Goal: Task Accomplishment & Management: Use online tool/utility

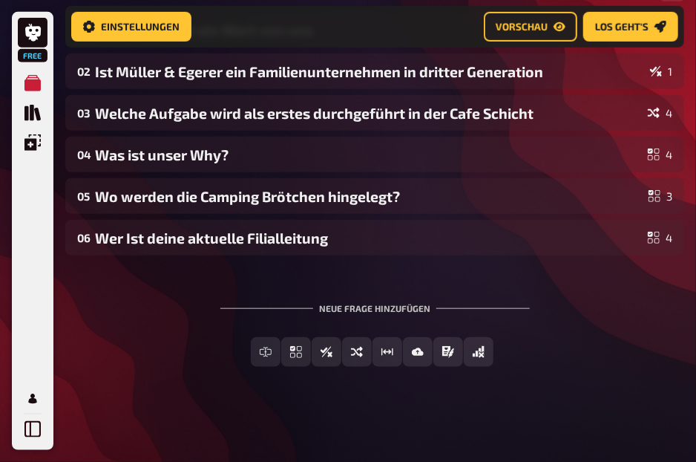
scroll to position [291, 0]
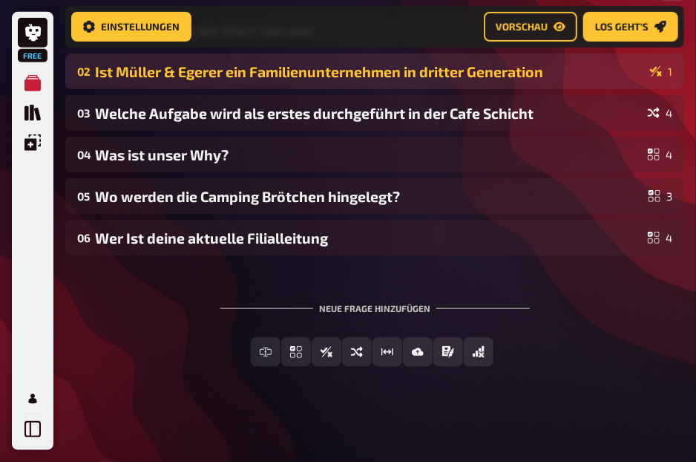
click at [395, 70] on div "Ist Müller & Egerer ein Familienunternehmen in dritter Generation" at bounding box center [369, 71] width 549 height 17
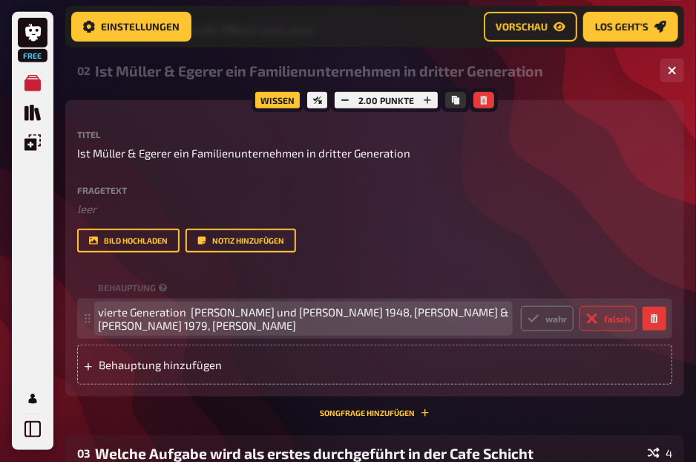
click at [343, 316] on span "vierte Generation [PERSON_NAME] und [PERSON_NAME] 1948, [PERSON_NAME] & [PERSON…" at bounding box center [303, 318] width 411 height 27
click at [399, 314] on span "vierte Generation [PERSON_NAME] und [PERSON_NAME] , [PERSON_NAME] & [PERSON_NAM…" at bounding box center [303, 318] width 411 height 27
click at [219, 324] on span "vierte Generation [PERSON_NAME] und [PERSON_NAME] , [PERSON_NAME] &Wilfried [PE…" at bounding box center [303, 318] width 411 height 27
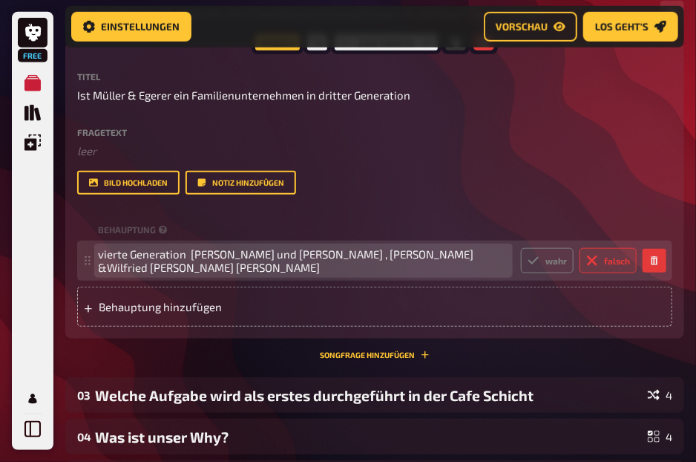
scroll to position [350, 0]
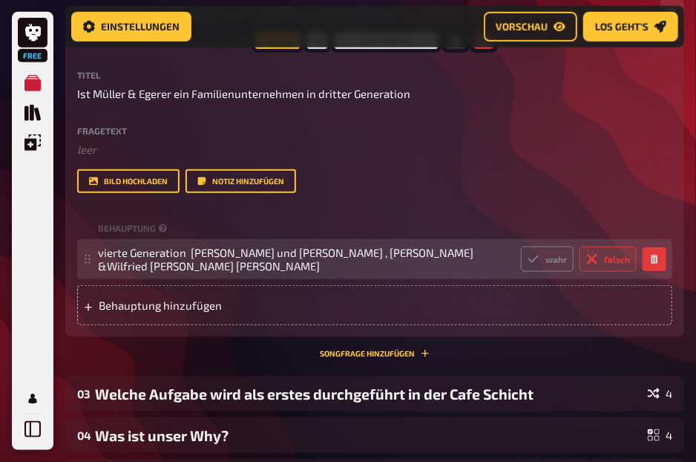
click at [612, 257] on label "falsch" at bounding box center [608, 258] width 57 height 25
click at [521, 246] on input "falsch" at bounding box center [520, 246] width 1 height 1
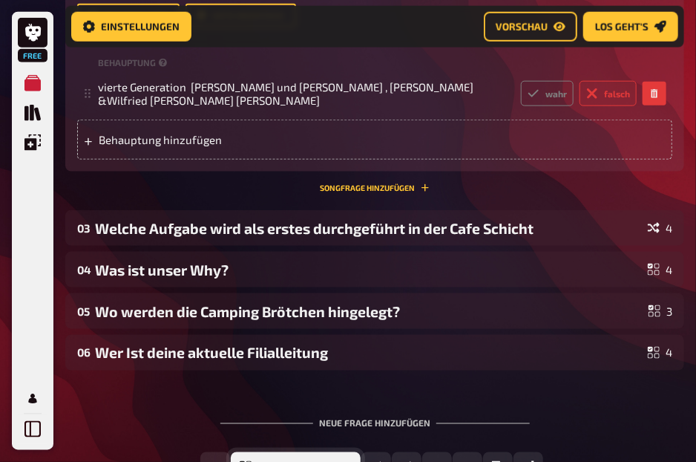
scroll to position [632, 0]
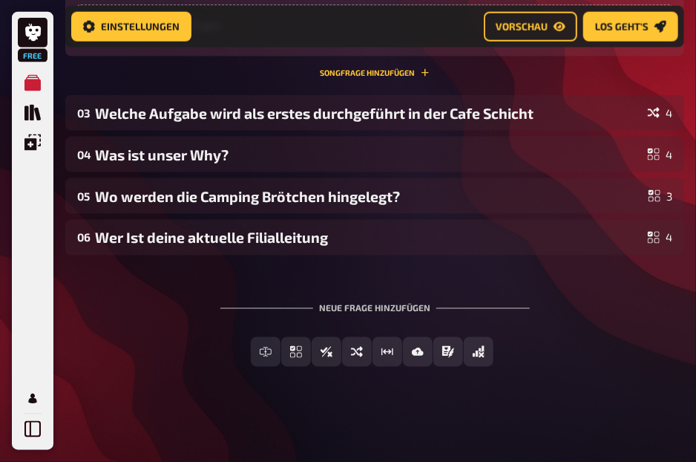
click at [263, 301] on div "Neue Frage hinzufügen" at bounding box center [374, 302] width 309 height 46
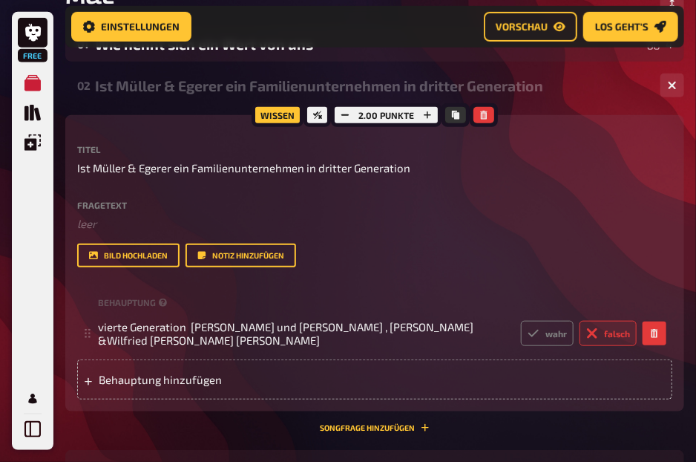
scroll to position [277, 0]
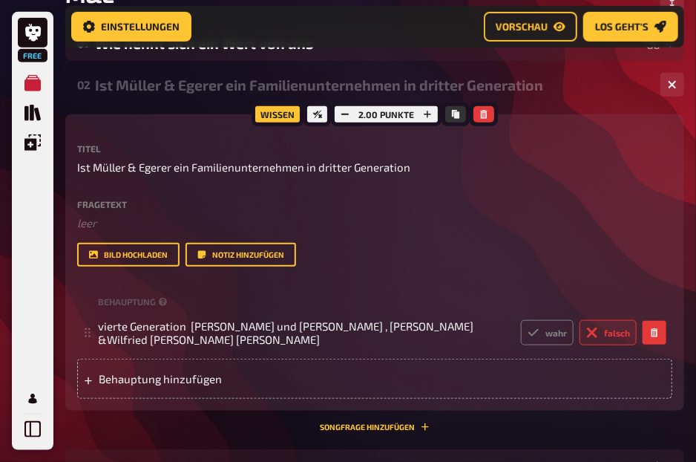
click at [256, 82] on div "Ist Müller & Egerer ein Familienunternehmen in dritter Generation" at bounding box center [372, 84] width 554 height 17
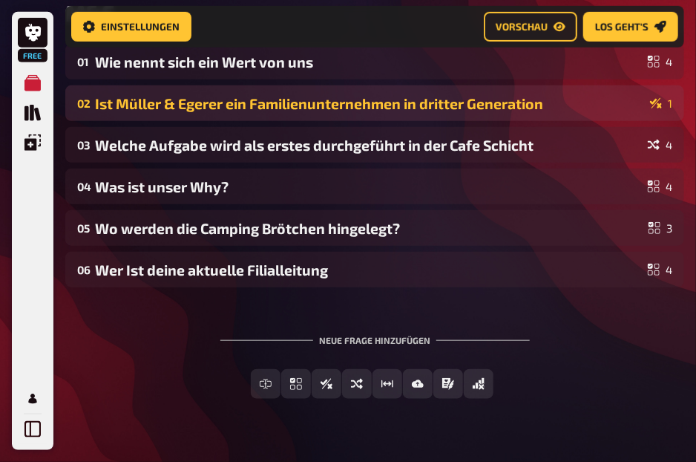
scroll to position [259, 0]
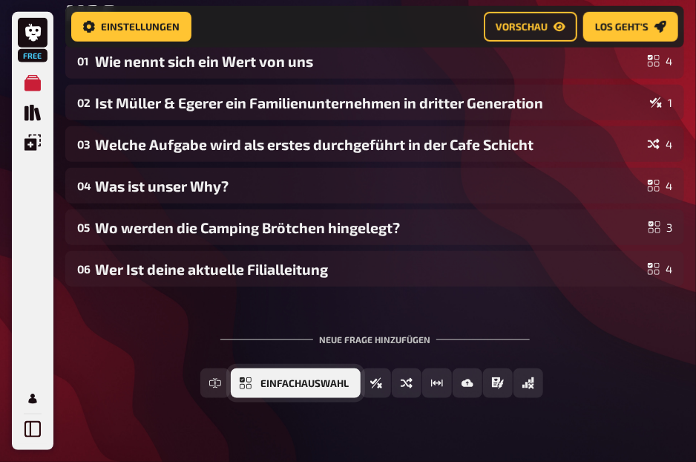
click at [297, 390] on button "Einfachauswahl" at bounding box center [296, 383] width 130 height 30
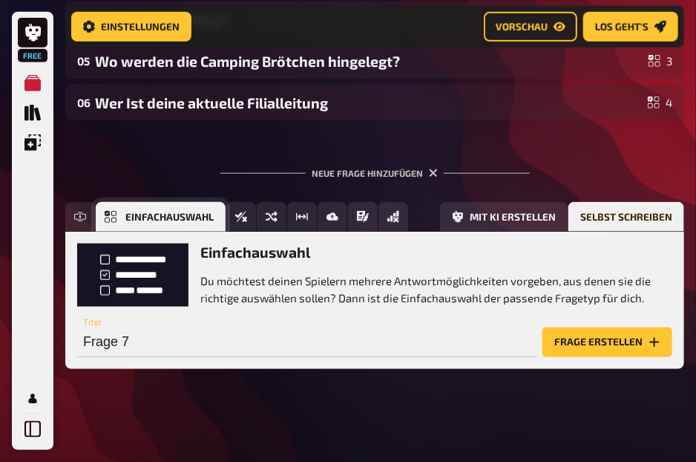
scroll to position [428, 0]
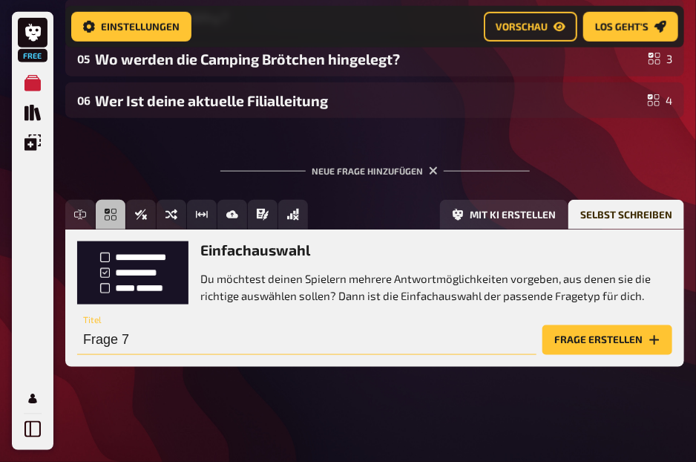
click at [189, 333] on input "Frage 7" at bounding box center [306, 340] width 459 height 30
type input "W"
type input "Nach welchen Regeln sollen wir arbeiten?"
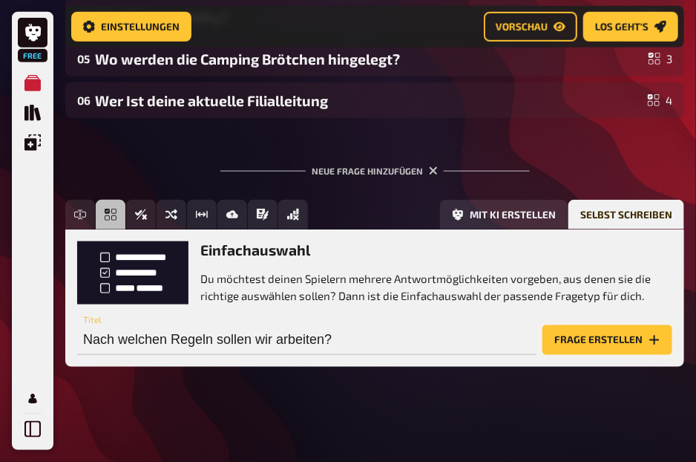
click at [626, 341] on button "Frage erstellen" at bounding box center [608, 340] width 130 height 30
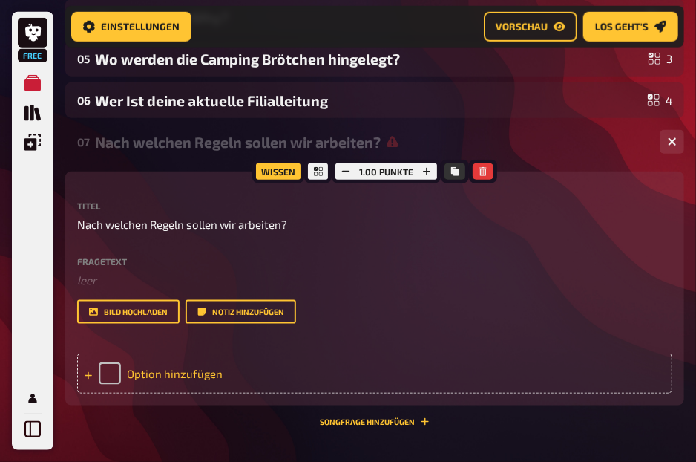
click at [358, 381] on div "Option hinzufügen" at bounding box center [374, 373] width 595 height 40
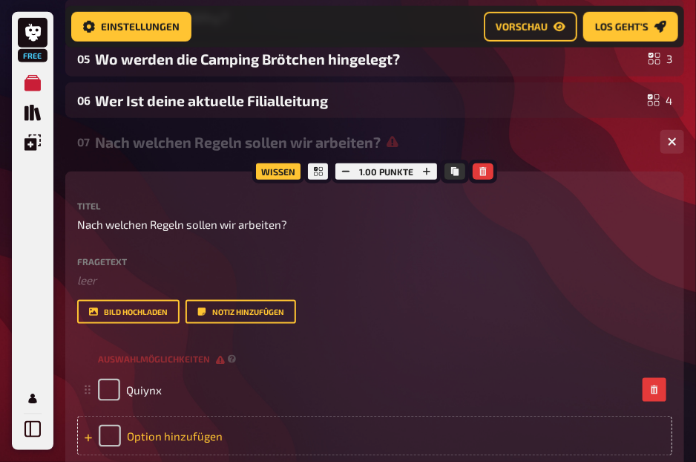
click at [296, 422] on div "Option hinzufügen" at bounding box center [374, 436] width 595 height 40
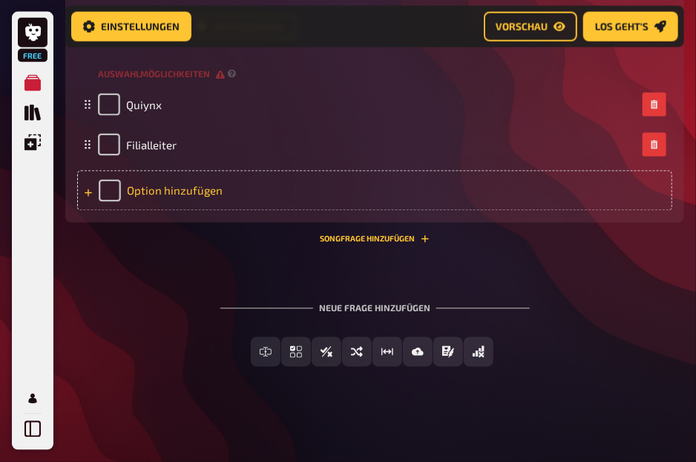
click at [158, 193] on div "Option hinzufügen" at bounding box center [374, 191] width 595 height 40
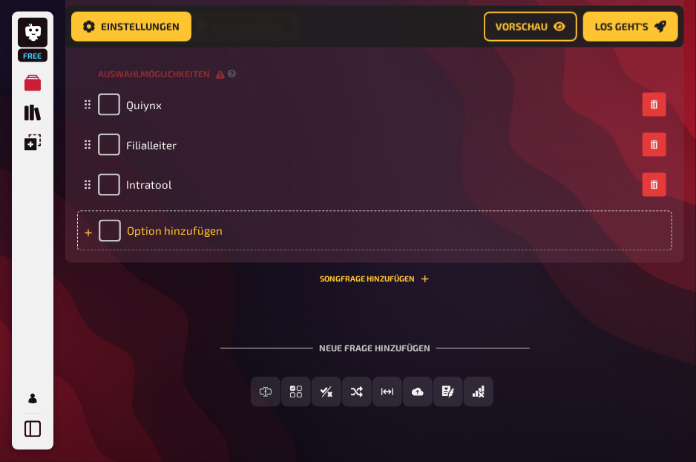
click at [158, 243] on div "Option hinzufügen" at bounding box center [374, 231] width 595 height 40
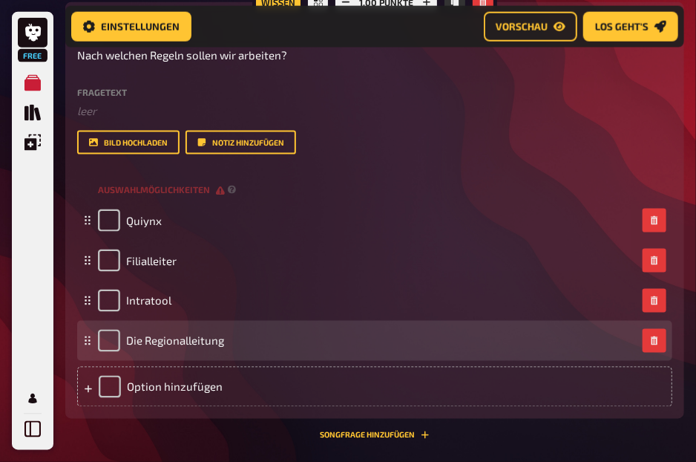
scroll to position [594, 0]
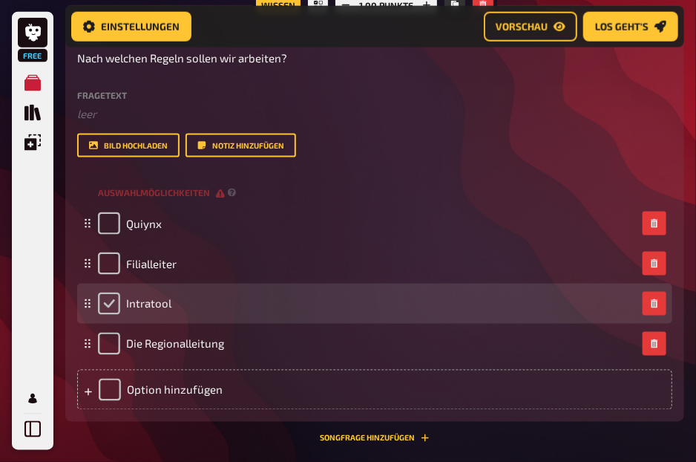
click at [107, 301] on input "checkbox" at bounding box center [109, 303] width 22 height 22
checkbox input "true"
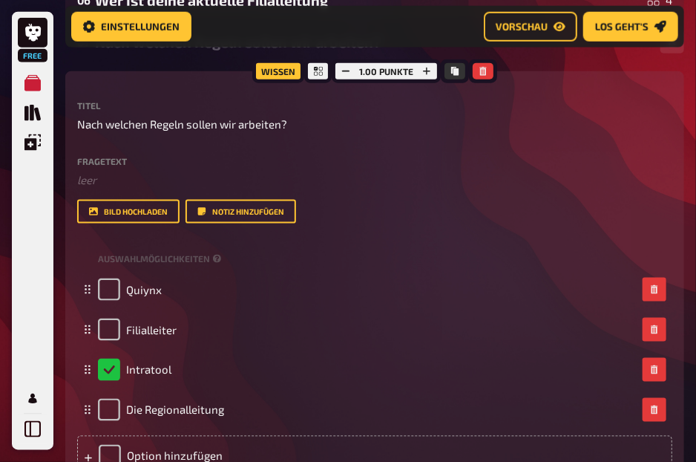
scroll to position [793, 0]
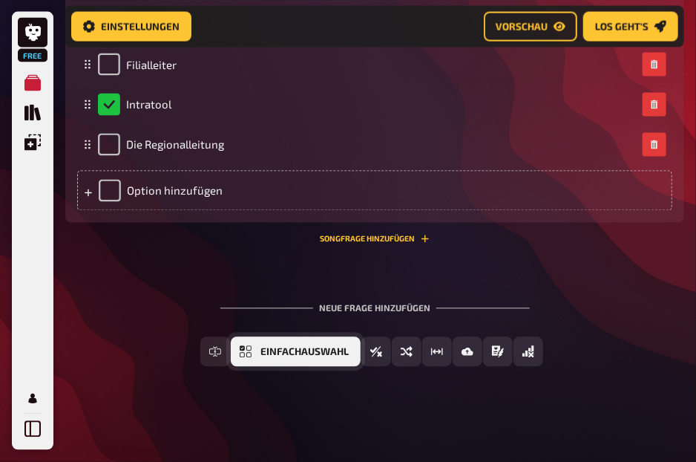
click at [282, 353] on span "Einfachauswahl" at bounding box center [305, 352] width 88 height 10
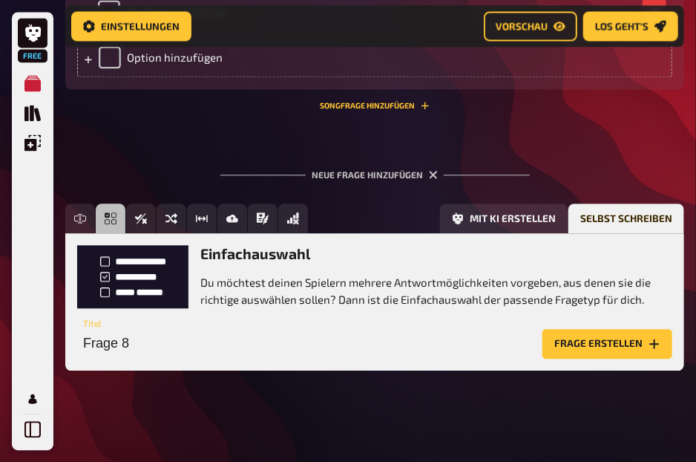
scroll to position [930, 0]
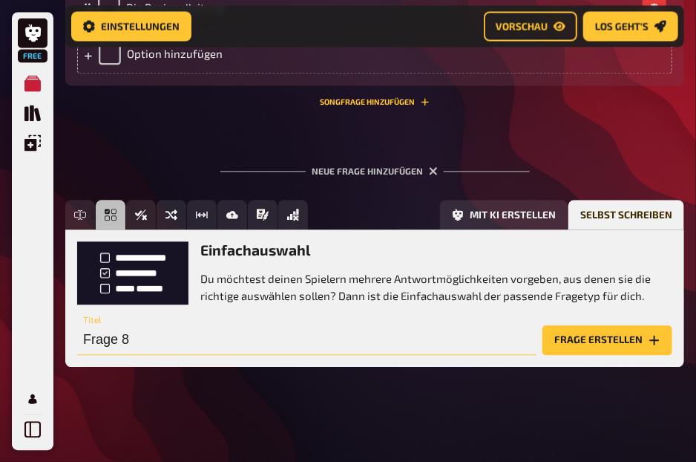
click at [154, 340] on input "Frage 8" at bounding box center [306, 340] width 459 height 30
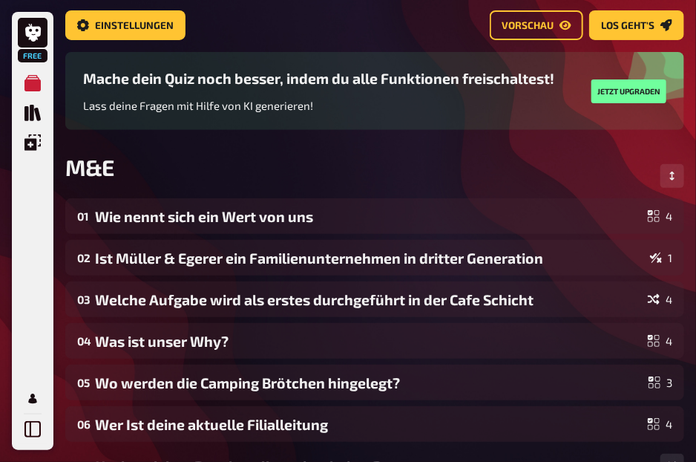
scroll to position [90, 0]
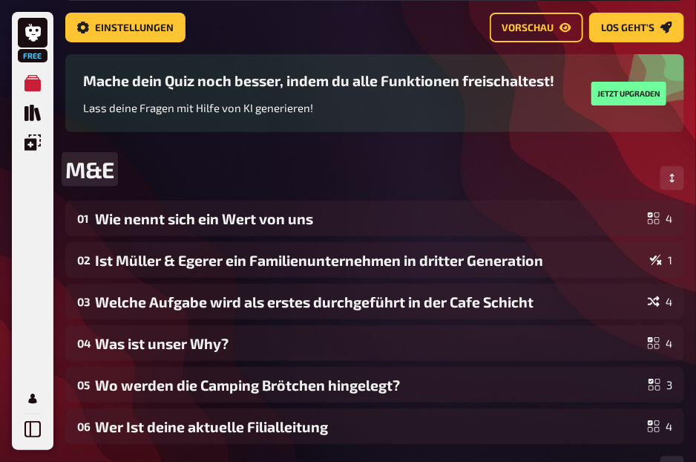
click at [246, 167] on div "M&E" at bounding box center [374, 178] width 619 height 45
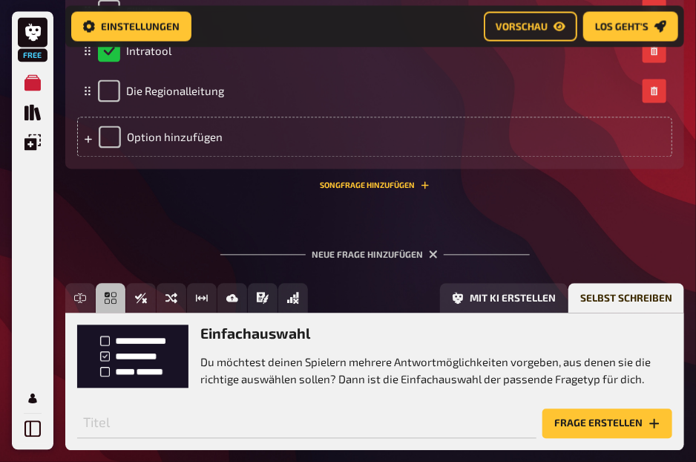
scroll to position [849, 0]
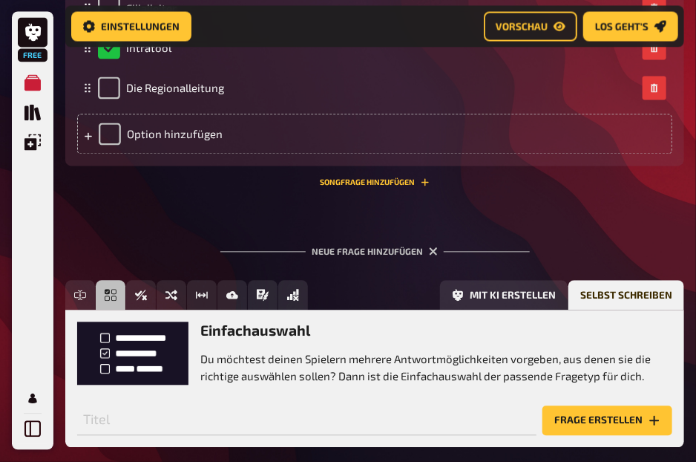
click at [166, 223] on div "Neue Frage hinzufügen Freitext Eingabe Einfachauswahl Wahr / Falsch Sortierfrag…" at bounding box center [374, 347] width 619 height 248
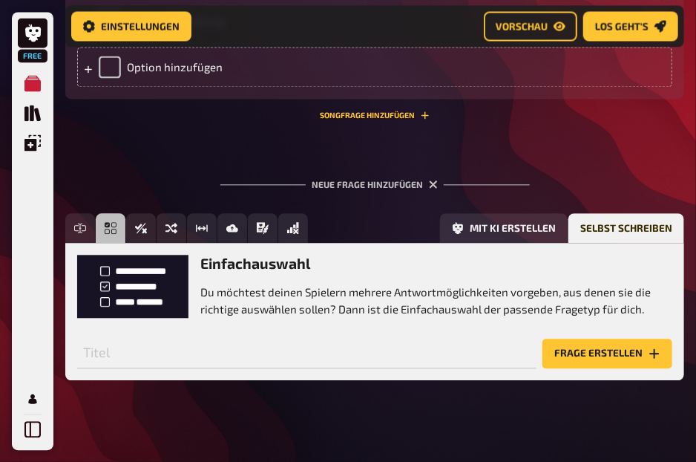
scroll to position [920, 0]
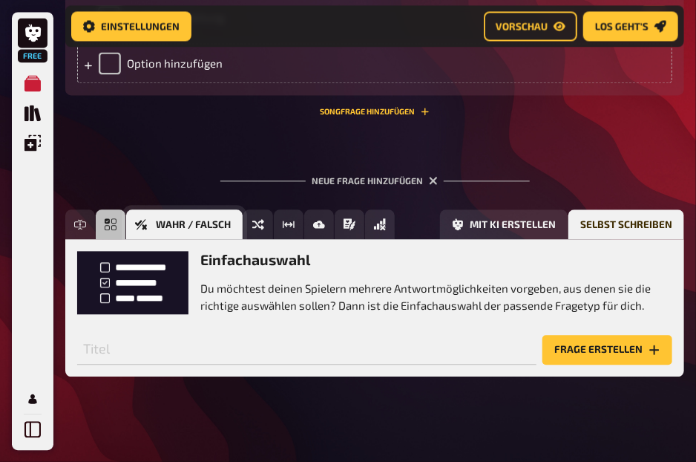
click at [144, 222] on icon "Wahr / Falsch" at bounding box center [141, 224] width 12 height 12
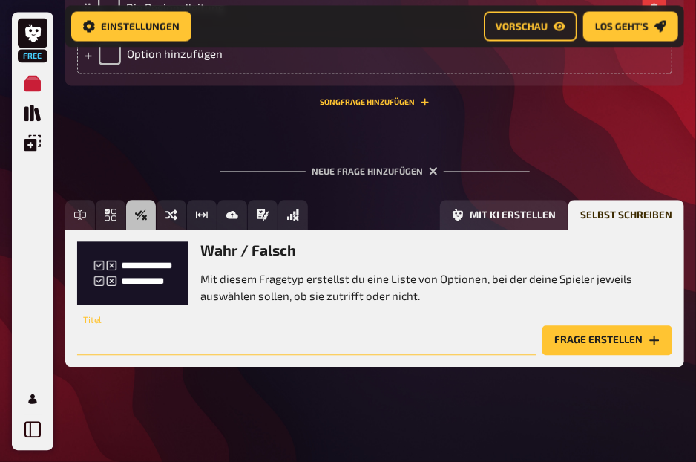
click at [168, 343] on input "text" at bounding box center [306, 340] width 459 height 30
type input "M"
click at [283, 347] on input "Wir machen" at bounding box center [306, 340] width 459 height 30
type input "W"
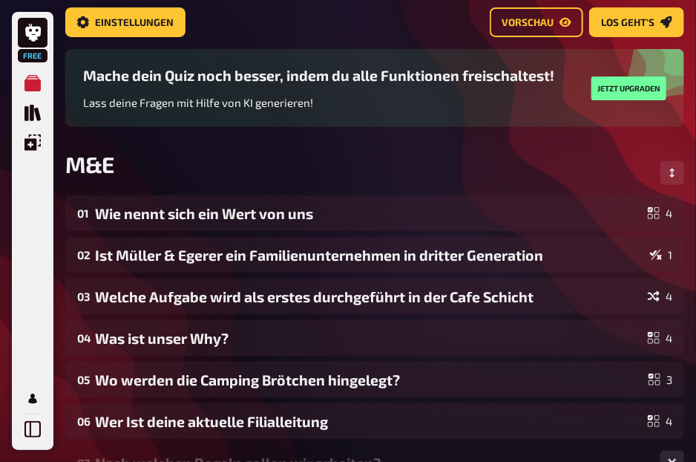
scroll to position [96, 0]
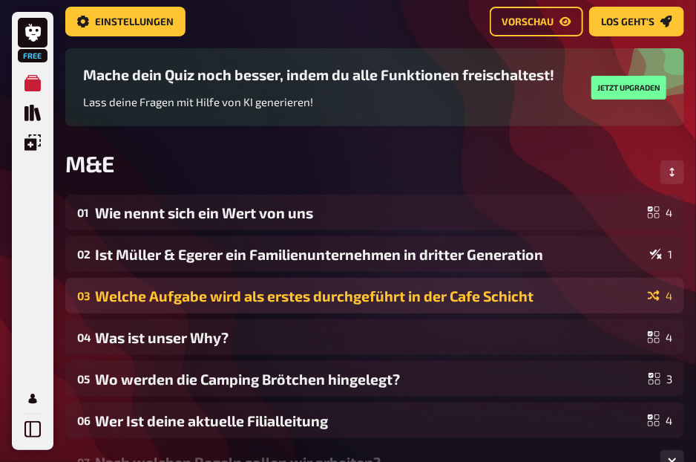
click at [166, 304] on div "Welche Aufgabe wird als erstes durchgeführt in der Cafe Schicht" at bounding box center [368, 295] width 547 height 17
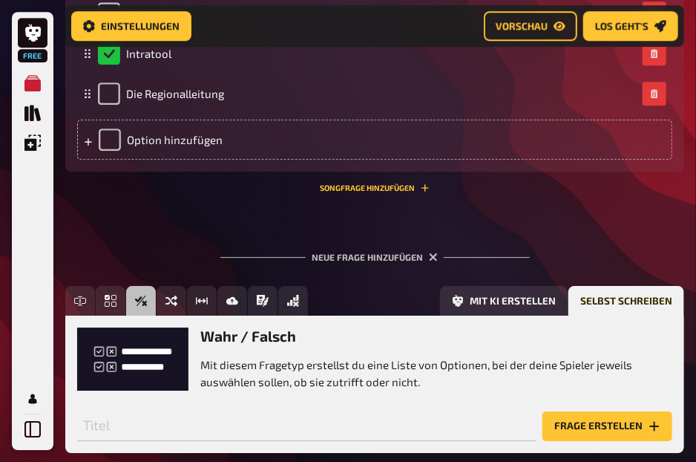
scroll to position [1391, 0]
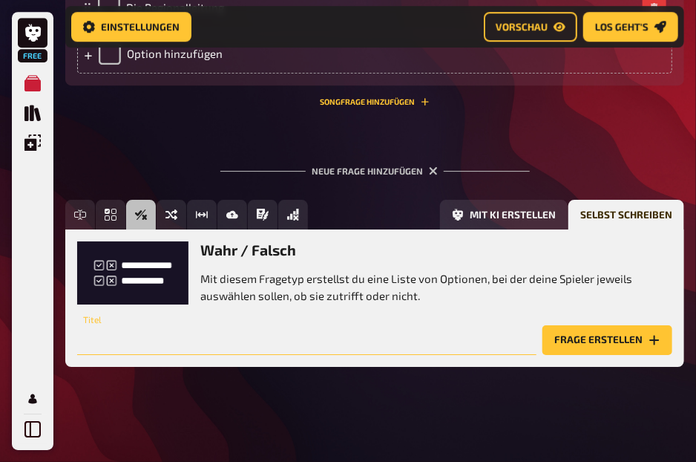
click at [135, 342] on input "text" at bounding box center [306, 340] width 459 height 30
click at [632, 166] on div "Neue Frage hinzufügen Freitext Eingabe Einfachauswahl Wahr / Falsch Sortierfrag…" at bounding box center [374, 266] width 619 height 248
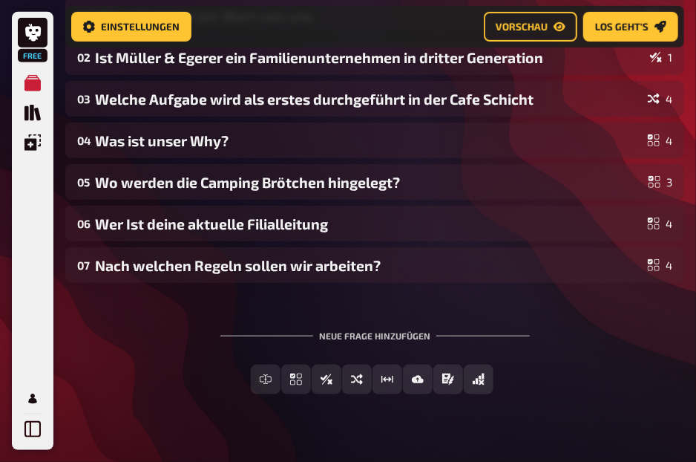
scroll to position [333, 0]
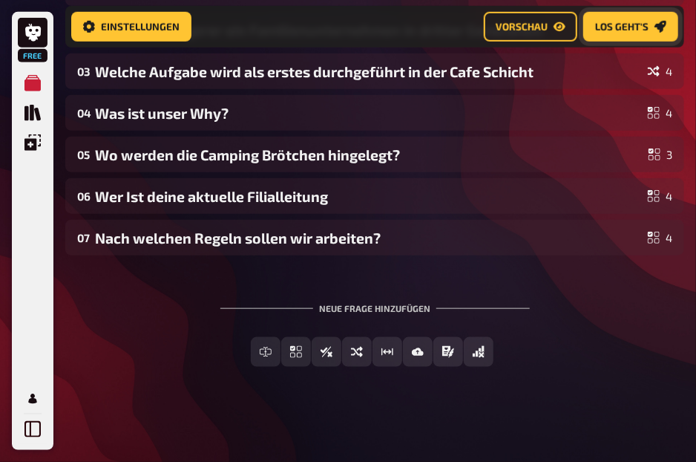
click at [612, 19] on link "Los geht's" at bounding box center [630, 27] width 95 height 30
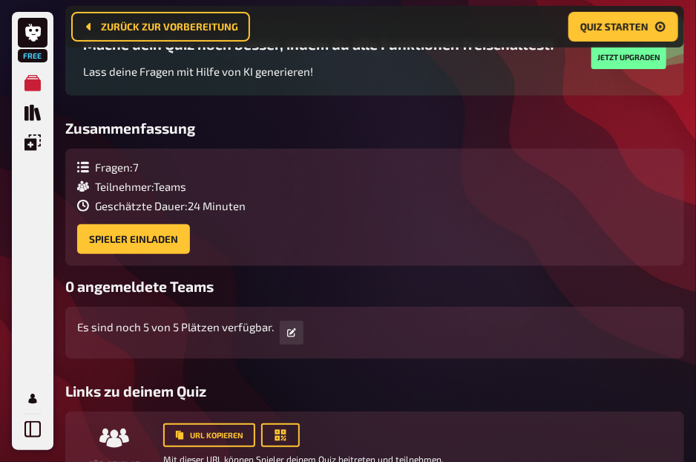
scroll to position [145, 0]
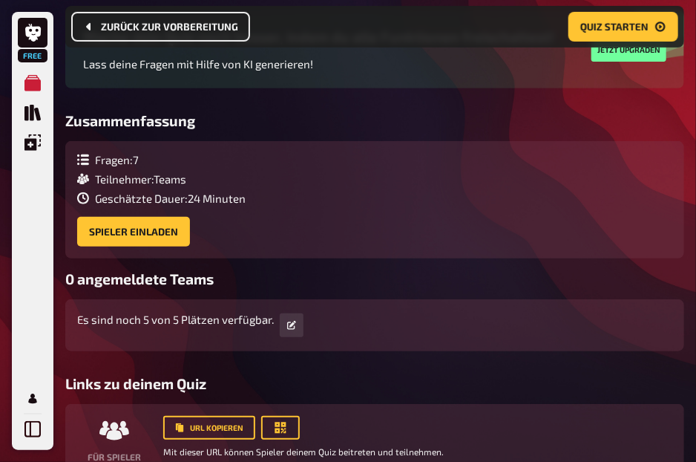
click at [99, 24] on button "Zurück zur Vorbereitung" at bounding box center [160, 27] width 179 height 30
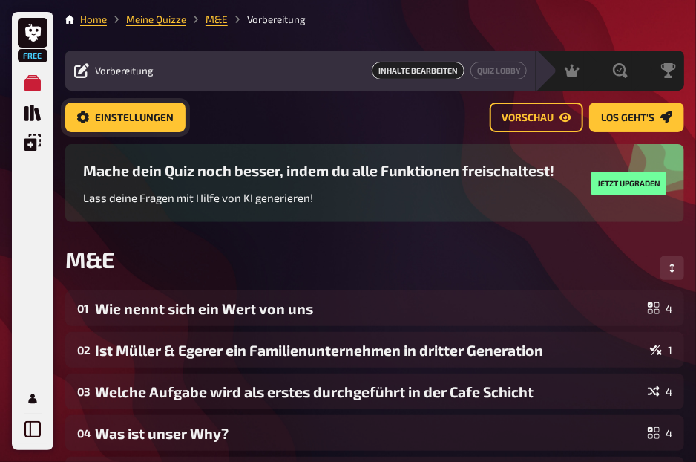
click at [148, 109] on link "Einstellungen" at bounding box center [125, 117] width 120 height 30
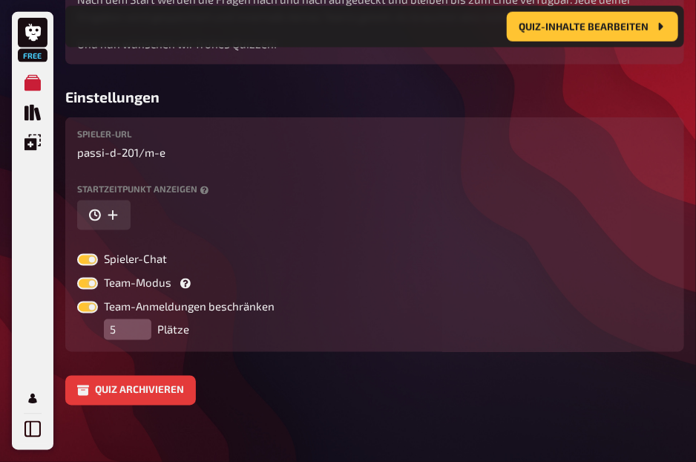
scroll to position [630, 0]
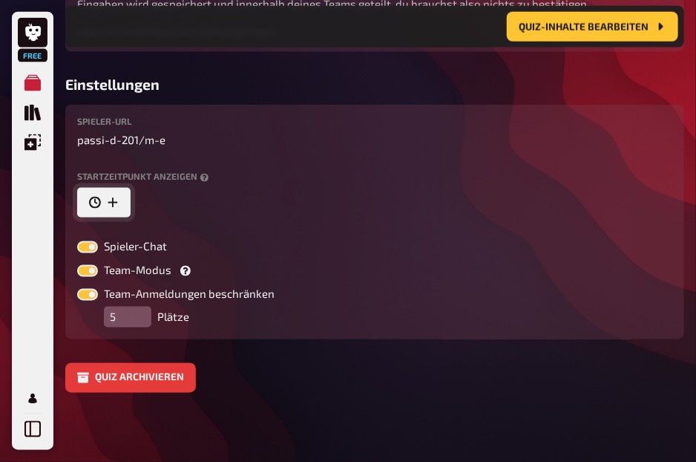
click at [89, 199] on icon "button" at bounding box center [95, 203] width 12 height 12
click at [219, 155] on div "Spieler-URL passi-d-201 / m-e Startzeitpunkt anzeigen [DATE] 12:57 ‹ [DATE] › S…" at bounding box center [374, 222] width 595 height 211
click at [299, 236] on div "Spieler-URL passi-d-201 / m-e Startzeitpunkt anzeigen [DATE] 12:57 ‹ [DATE] › S…" at bounding box center [374, 222] width 595 height 211
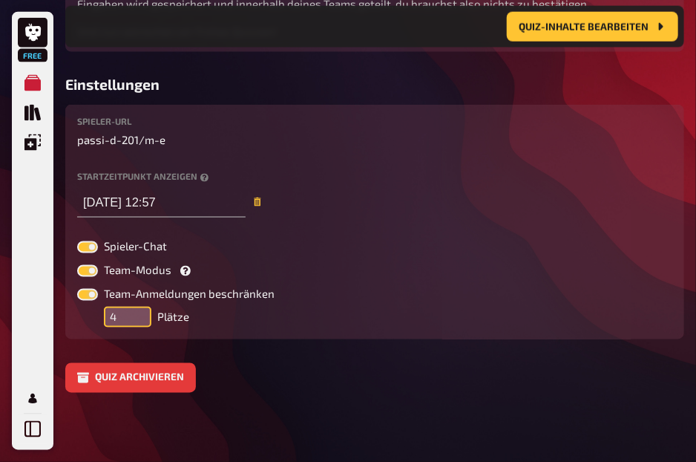
type input "4"
click at [137, 318] on input "4" at bounding box center [128, 317] width 48 height 21
click at [238, 333] on div "Spieler-URL passi-d-201 / m-e Startzeitpunkt anzeigen [DATE] 12:57 ‹ [DATE] › S…" at bounding box center [374, 222] width 619 height 235
click at [93, 272] on label at bounding box center [87, 271] width 21 height 12
click at [77, 265] on input "Team-Modus" at bounding box center [76, 264] width 1 height 1
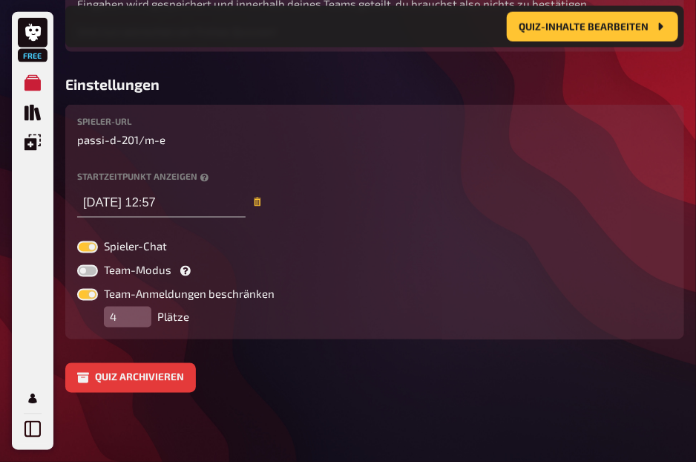
scroll to position [569, 0]
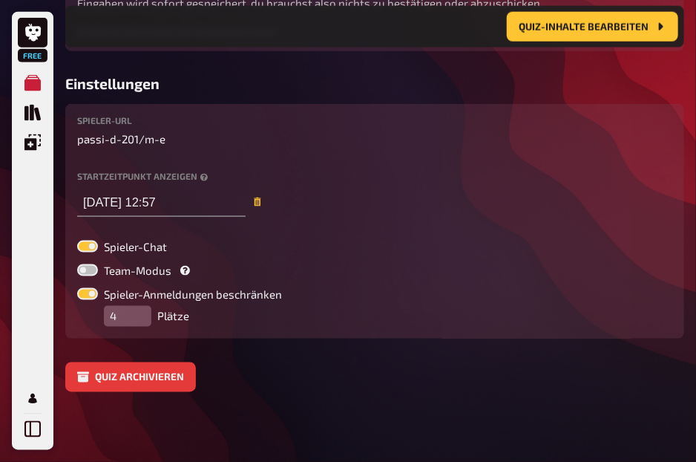
click at [93, 272] on label at bounding box center [87, 270] width 21 height 12
click at [77, 264] on input "Team-Modus" at bounding box center [76, 263] width 1 height 1
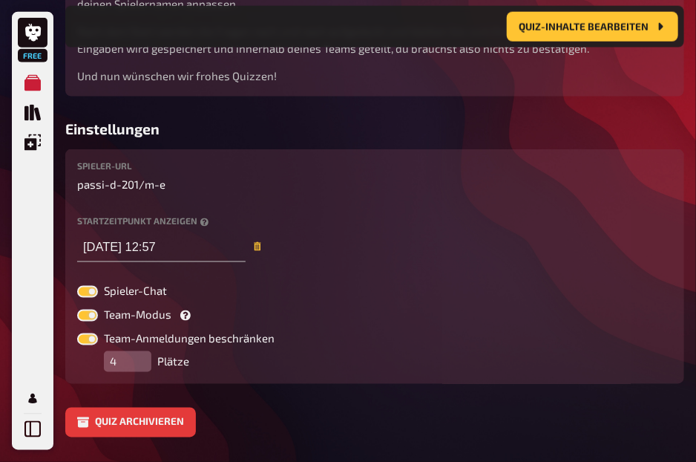
click at [85, 318] on label at bounding box center [87, 315] width 21 height 12
click at [77, 309] on input "Team-Modus" at bounding box center [76, 309] width 1 height 1
checkbox input "false"
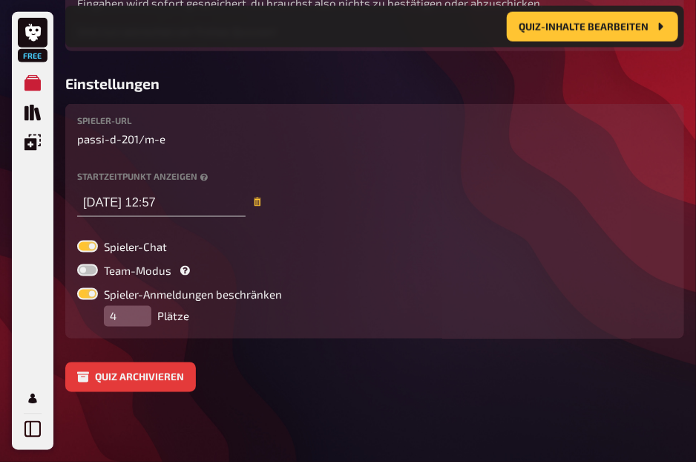
click at [82, 242] on label at bounding box center [87, 246] width 21 height 12
click at [77, 240] on input "Spieler-Chat" at bounding box center [76, 240] width 1 height 1
checkbox input "false"
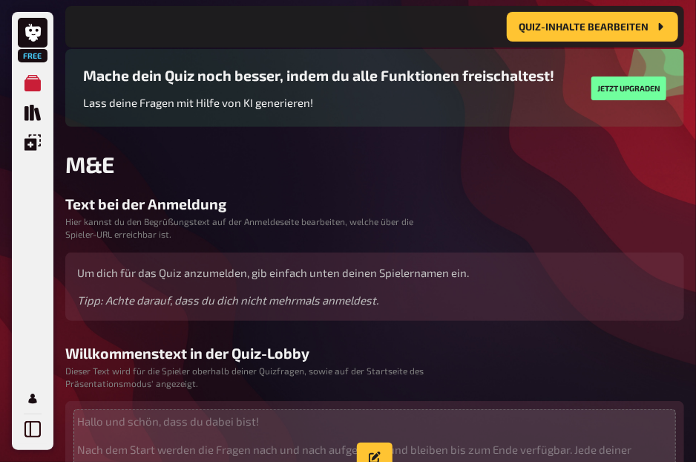
scroll to position [0, 0]
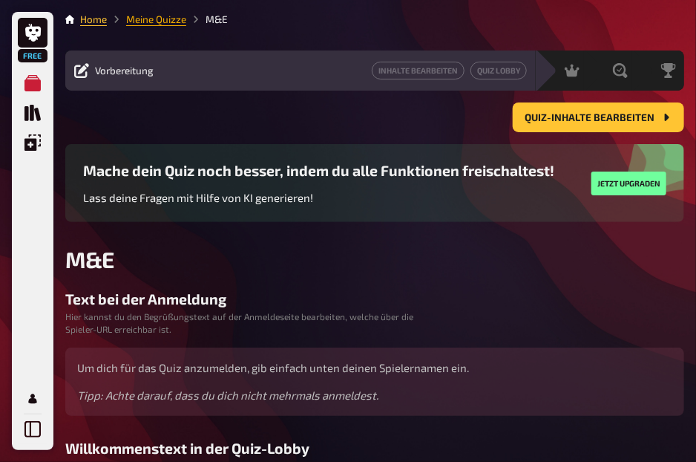
click at [151, 18] on link "Meine Quizze" at bounding box center [156, 19] width 60 height 12
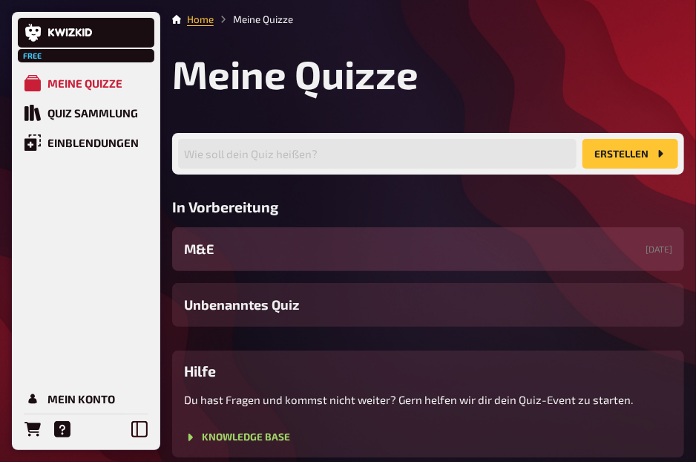
click at [218, 252] on div "M&E [DATE]" at bounding box center [428, 249] width 512 height 44
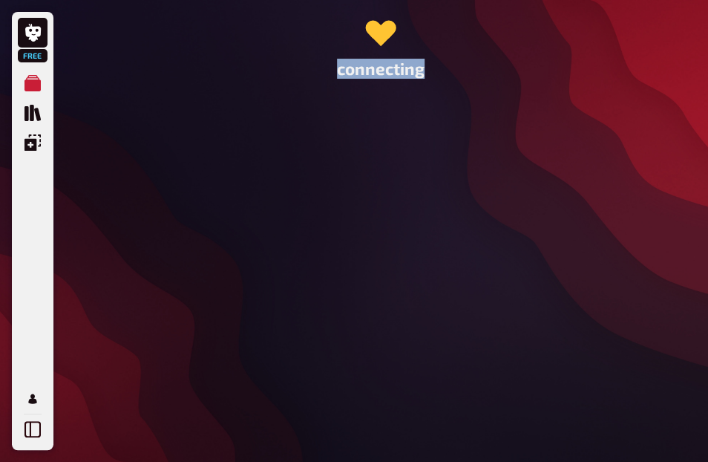
click at [218, 252] on div "connecting" at bounding box center [380, 231] width 655 height 462
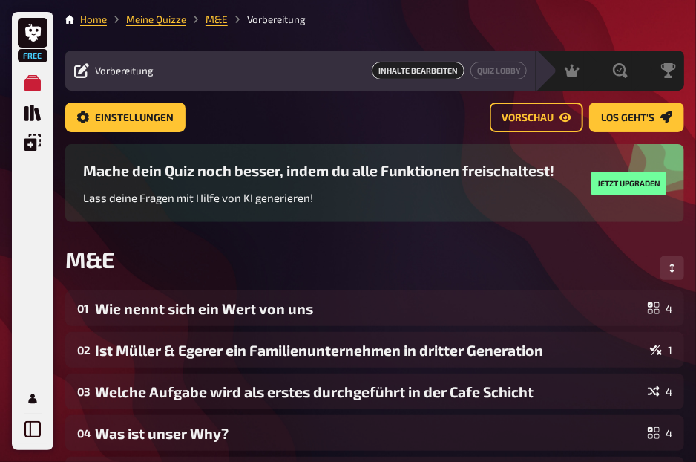
click at [406, 60] on div "Vorbereitung Inhalte Bearbeiten Quiz Lobby" at bounding box center [300, 70] width 471 height 40
click at [404, 65] on span "Inhalte Bearbeiten" at bounding box center [418, 71] width 93 height 18
click at [149, 119] on span "Einstellungen" at bounding box center [134, 118] width 79 height 10
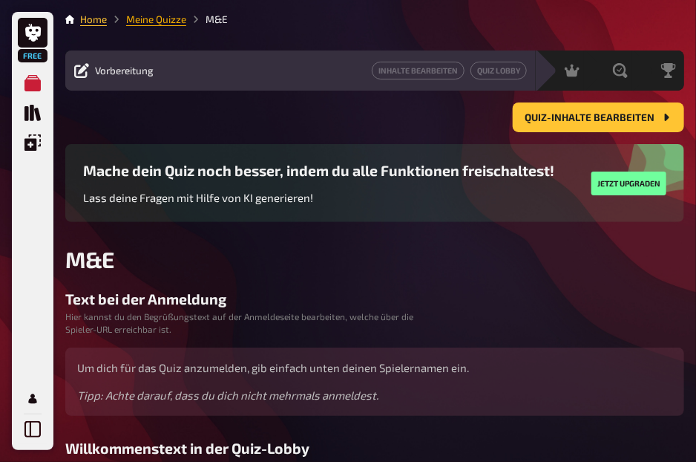
click at [160, 19] on link "Meine Quizze" at bounding box center [156, 19] width 60 height 12
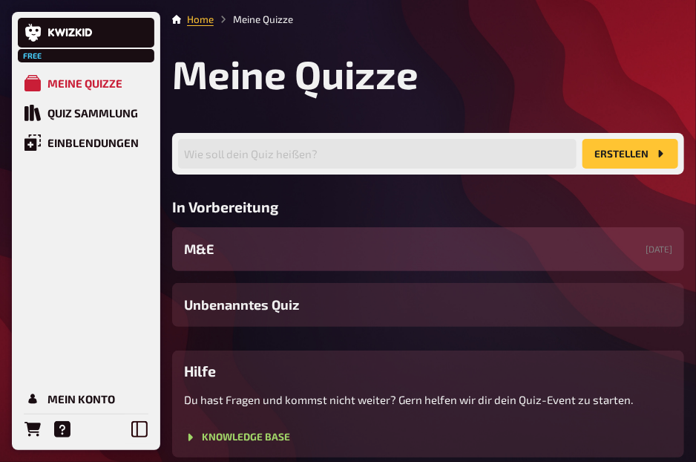
click at [343, 233] on div "M&E [DATE]" at bounding box center [428, 249] width 512 height 44
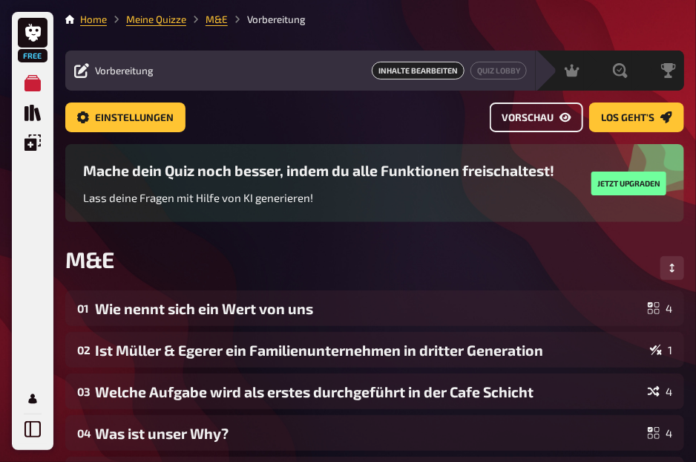
click at [546, 119] on span "Vorschau" at bounding box center [528, 118] width 52 height 10
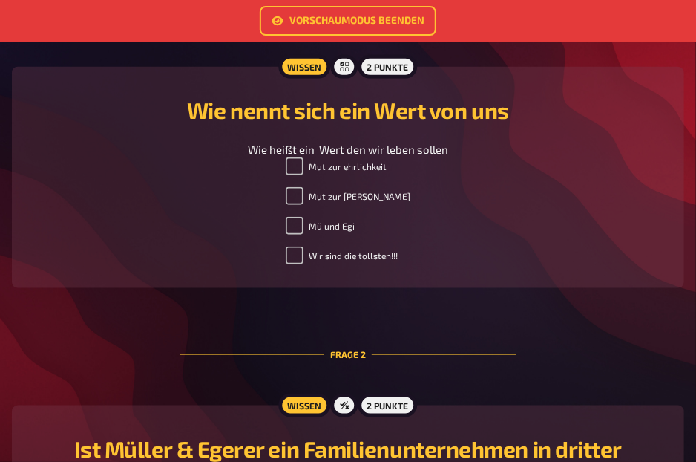
scroll to position [389, 0]
click at [301, 195] on input "Mut zur [PERSON_NAME]" at bounding box center [295, 196] width 18 height 18
checkbox input "false"
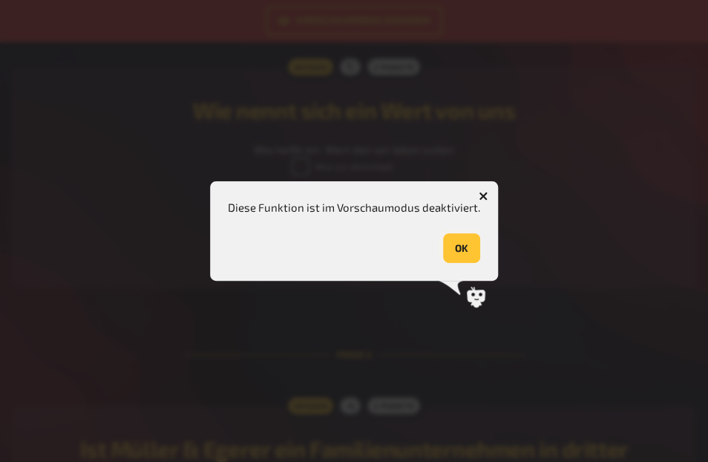
click at [460, 252] on button "OK" at bounding box center [461, 248] width 37 height 30
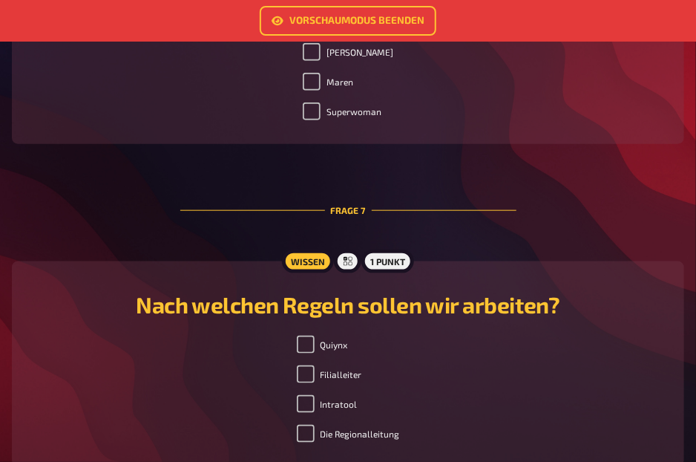
scroll to position [2221, 0]
